Goal: Check status: Check status

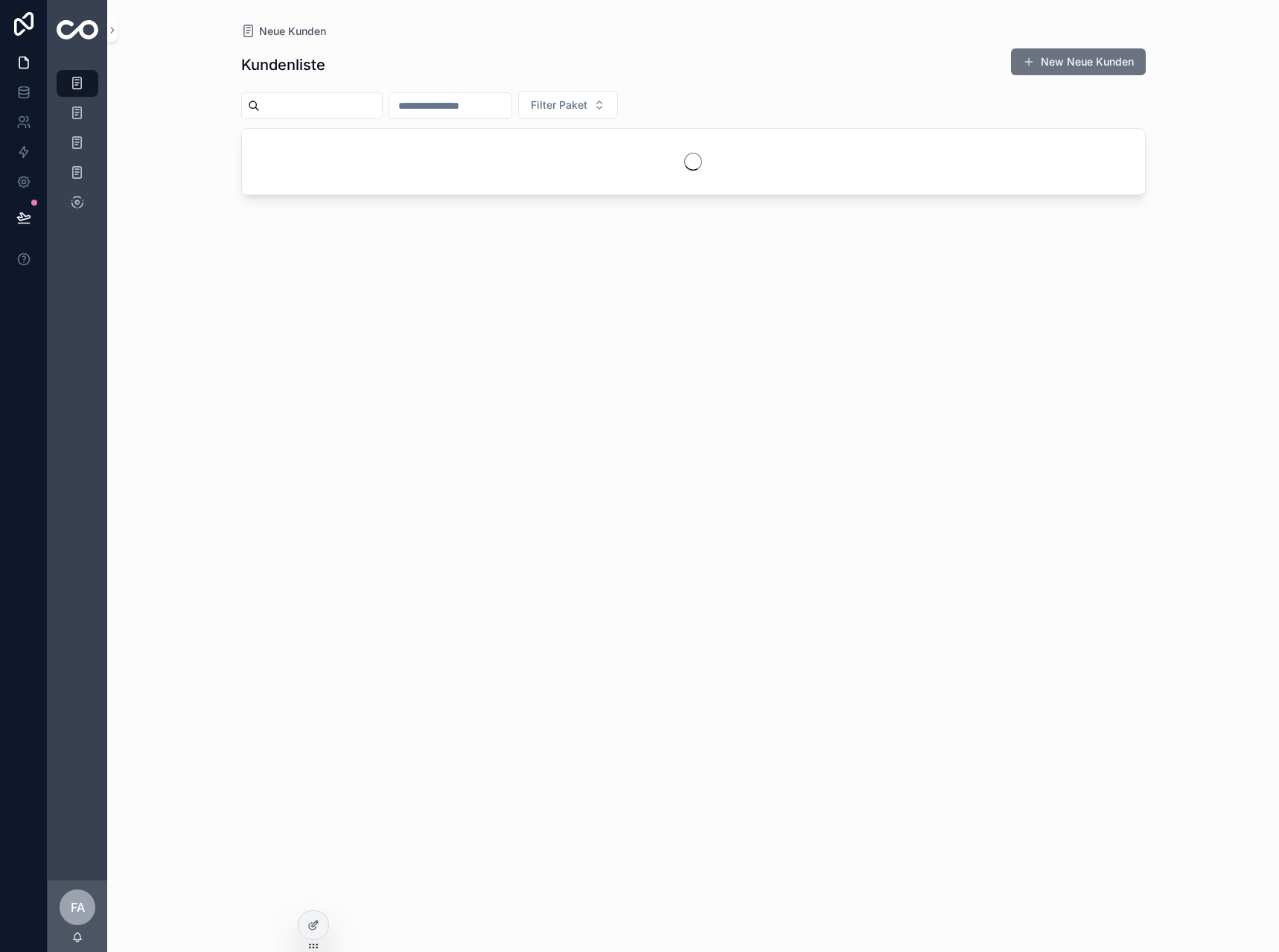
click at [492, 113] on input "scrollable content" at bounding box center [450, 105] width 122 height 20
type input "***"
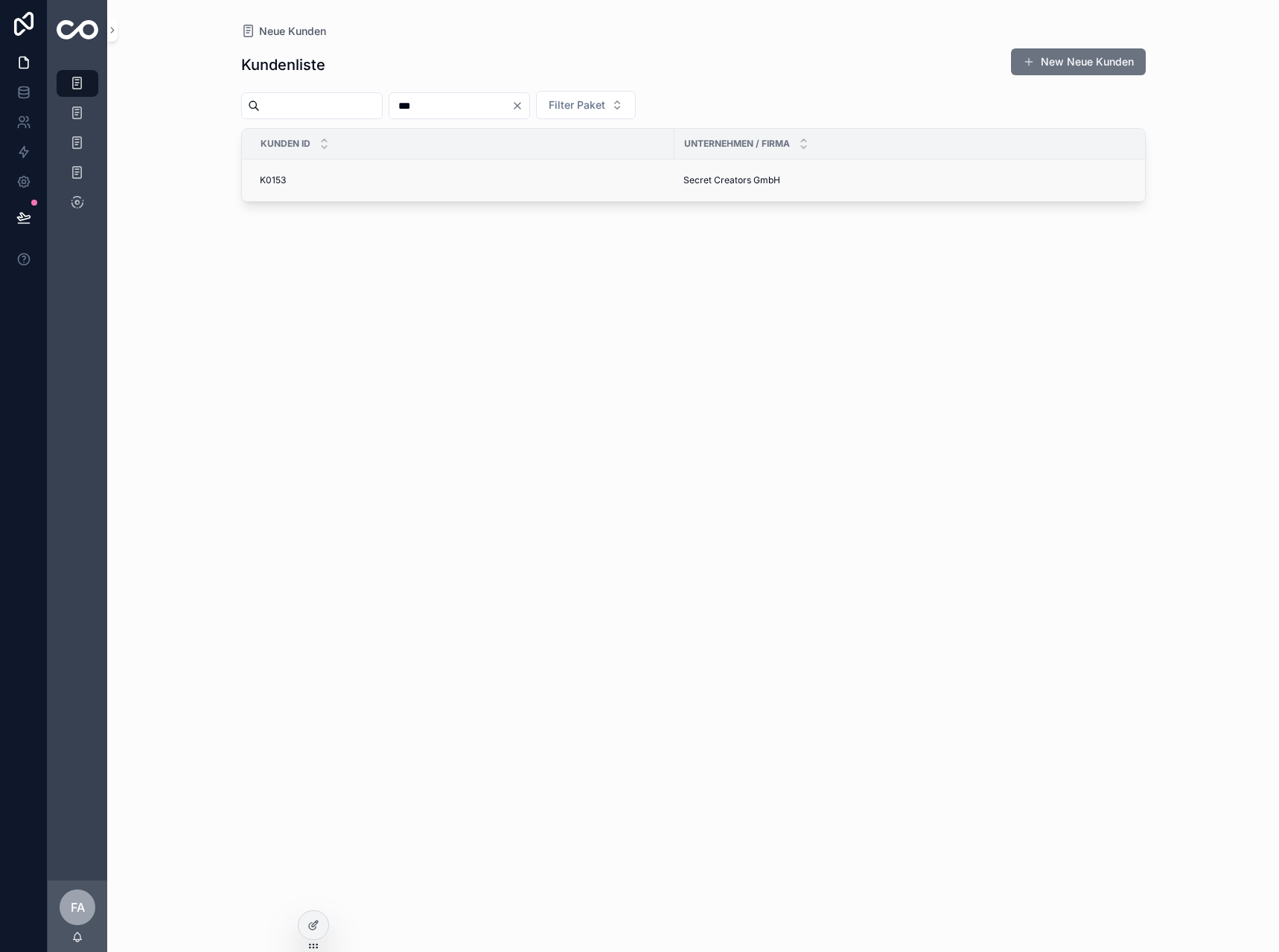
click at [302, 181] on div "K0153 K0153" at bounding box center [463, 180] width 406 height 12
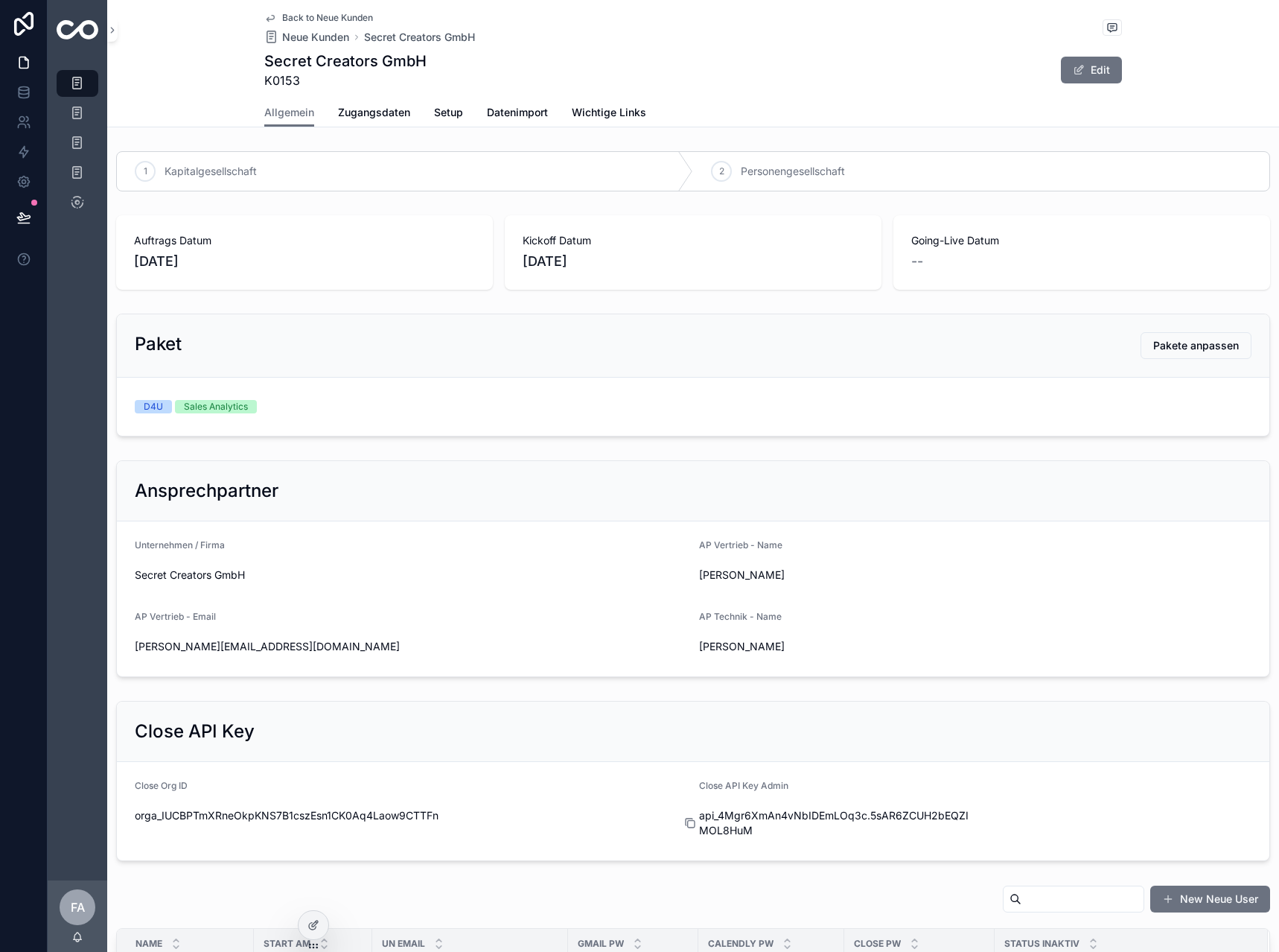
click at [685, 825] on icon "scrollable content" at bounding box center [690, 823] width 12 height 12
